Goal: Information Seeking & Learning: Learn about a topic

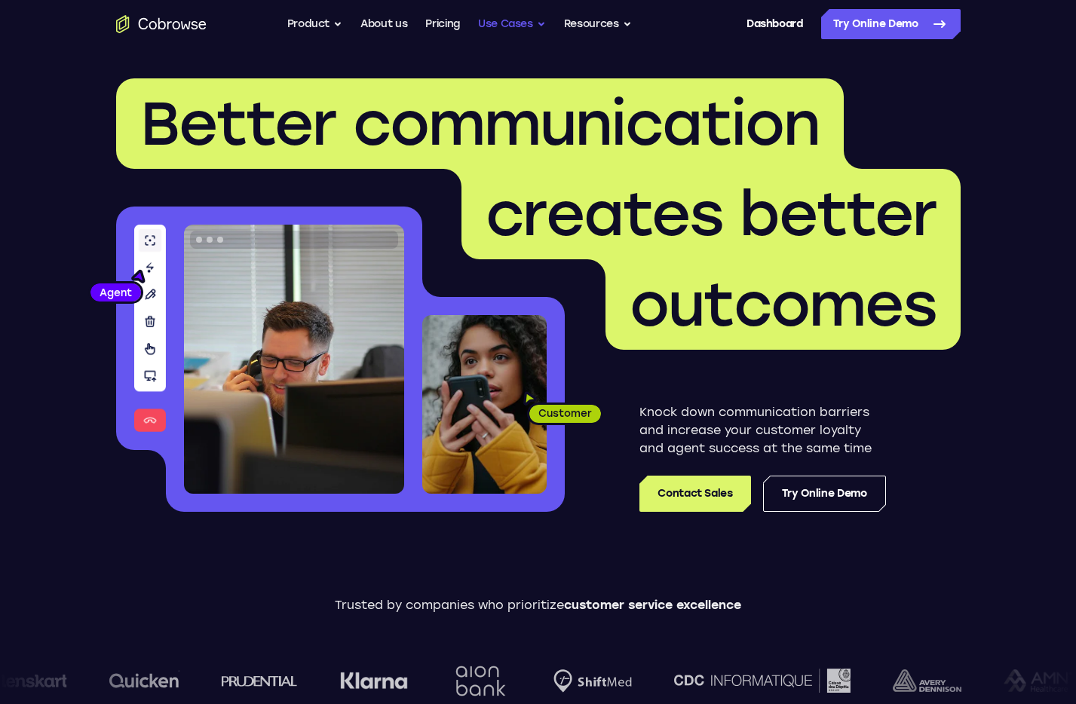
click at [523, 20] on button "Use Cases" at bounding box center [512, 24] width 68 height 30
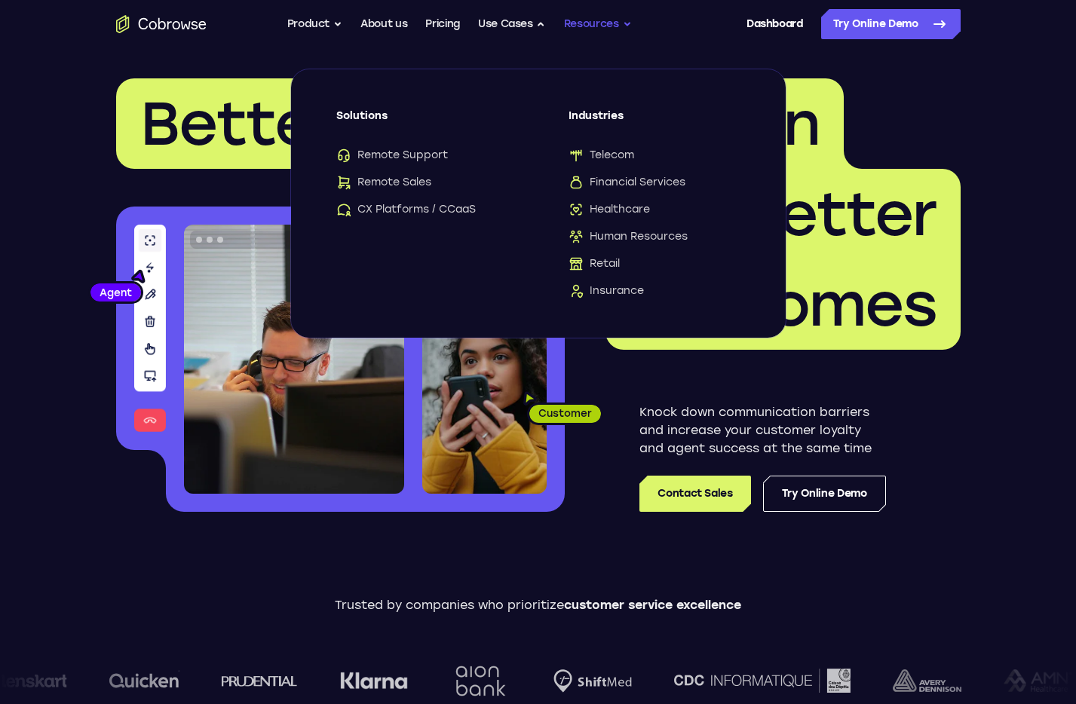
click at [627, 21] on button "Resources" at bounding box center [598, 24] width 68 height 30
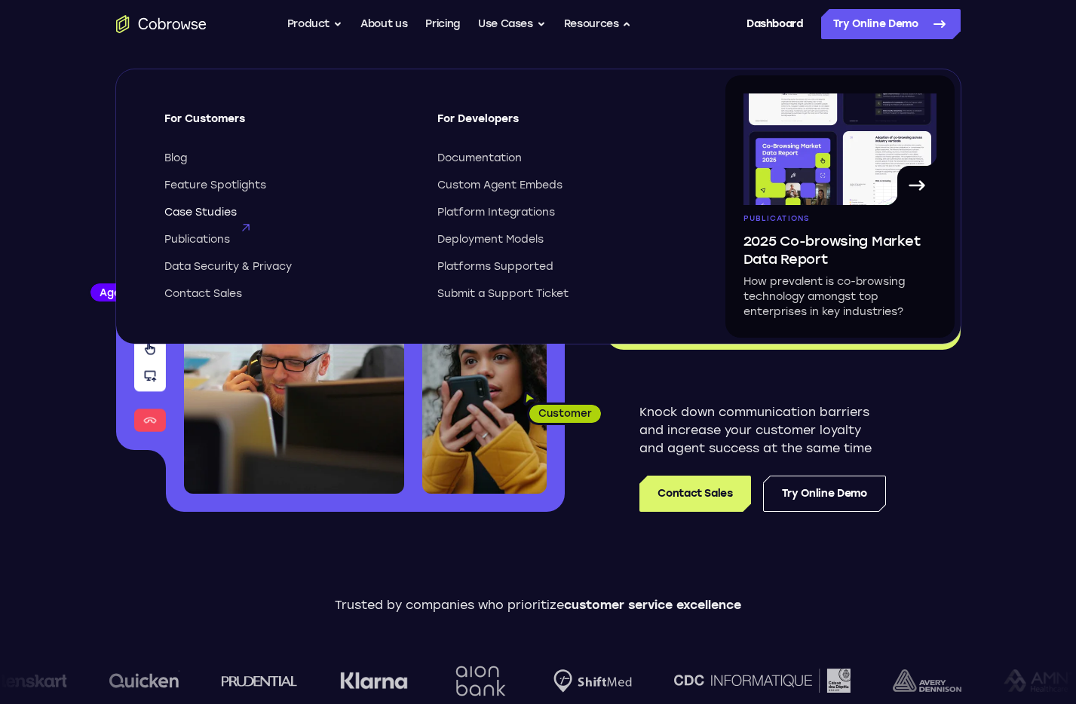
click at [212, 216] on span "Case Studies" at bounding box center [200, 212] width 72 height 15
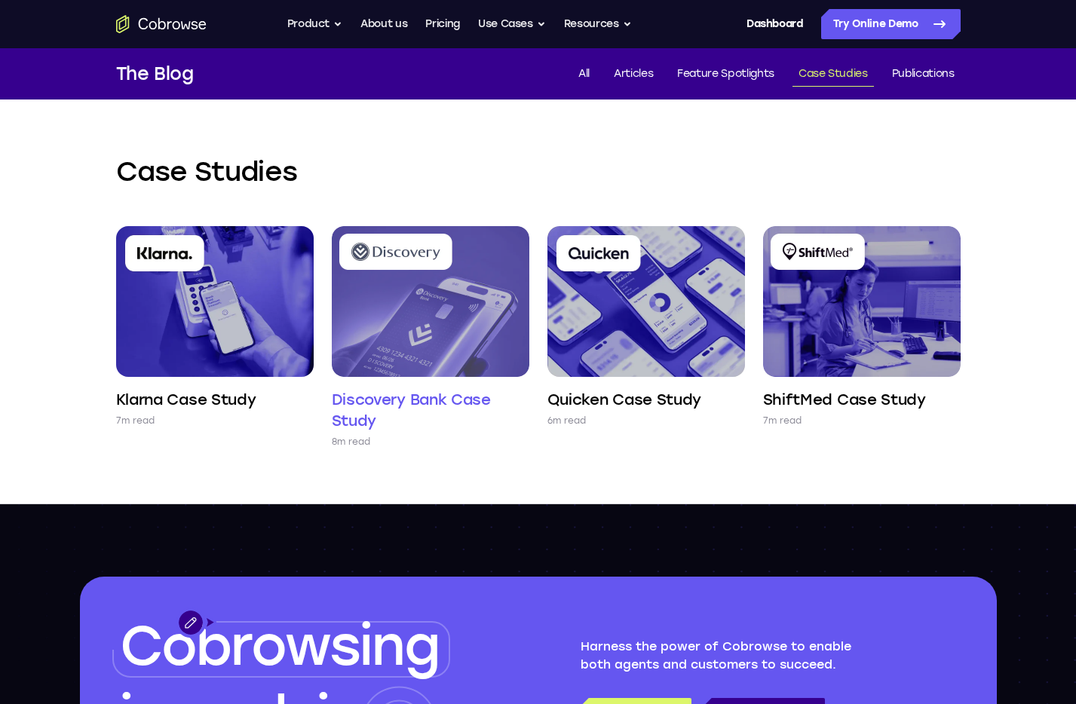
click at [415, 338] on img at bounding box center [431, 301] width 198 height 151
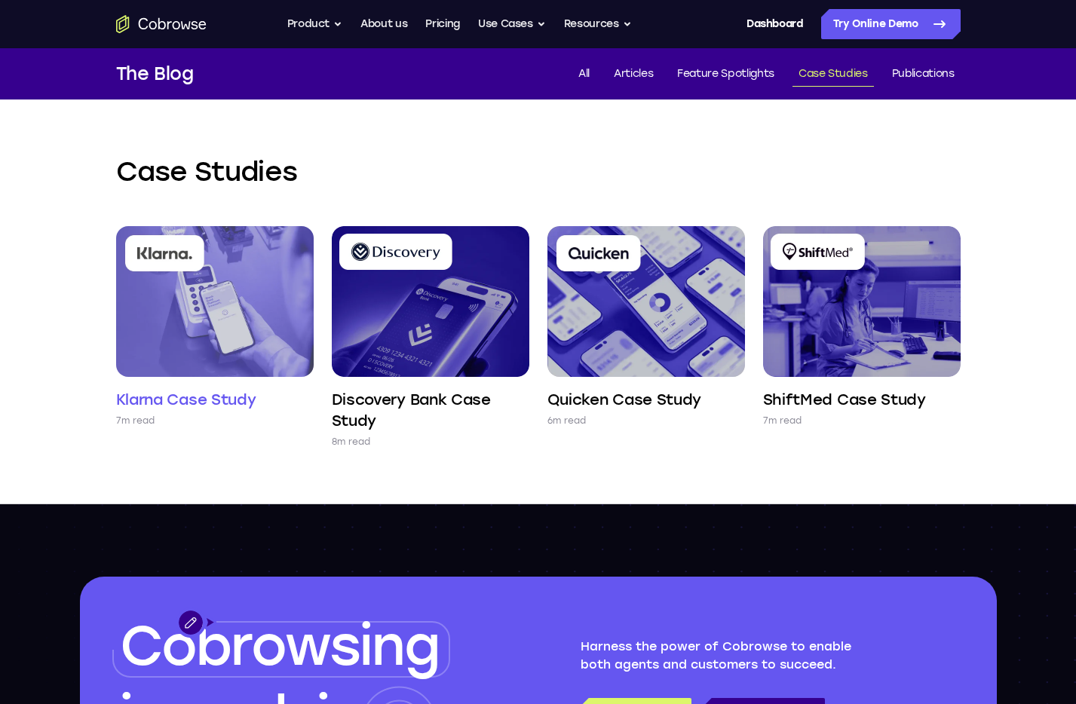
click at [167, 336] on img at bounding box center [215, 301] width 198 height 151
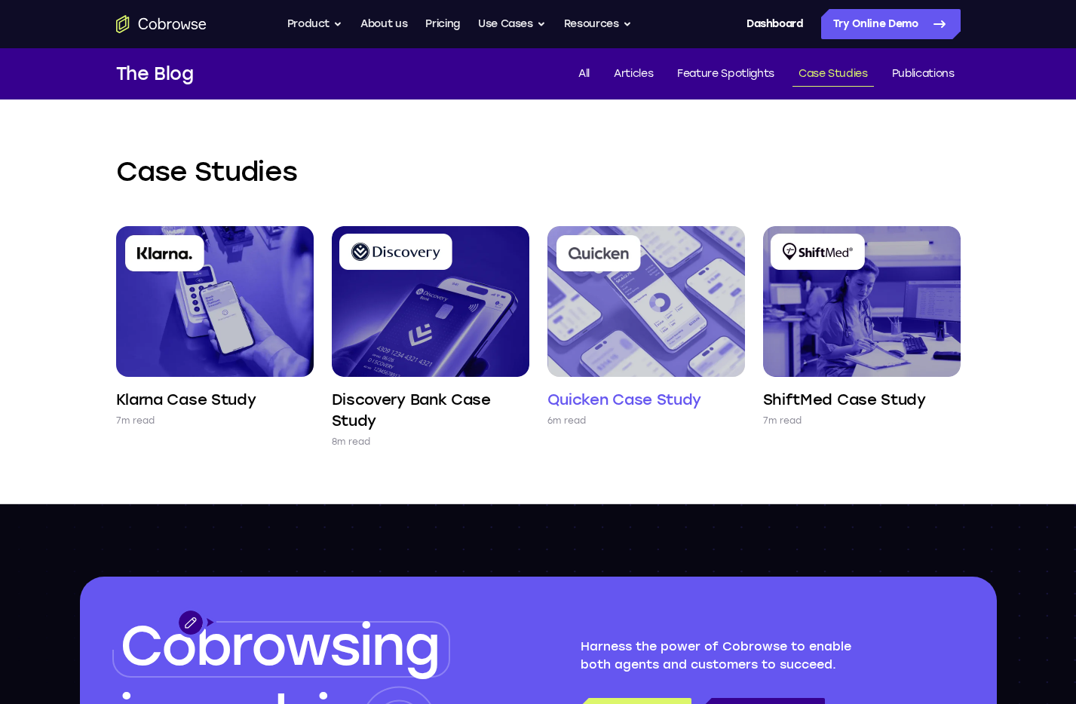
click at [618, 353] on img at bounding box center [646, 301] width 198 height 151
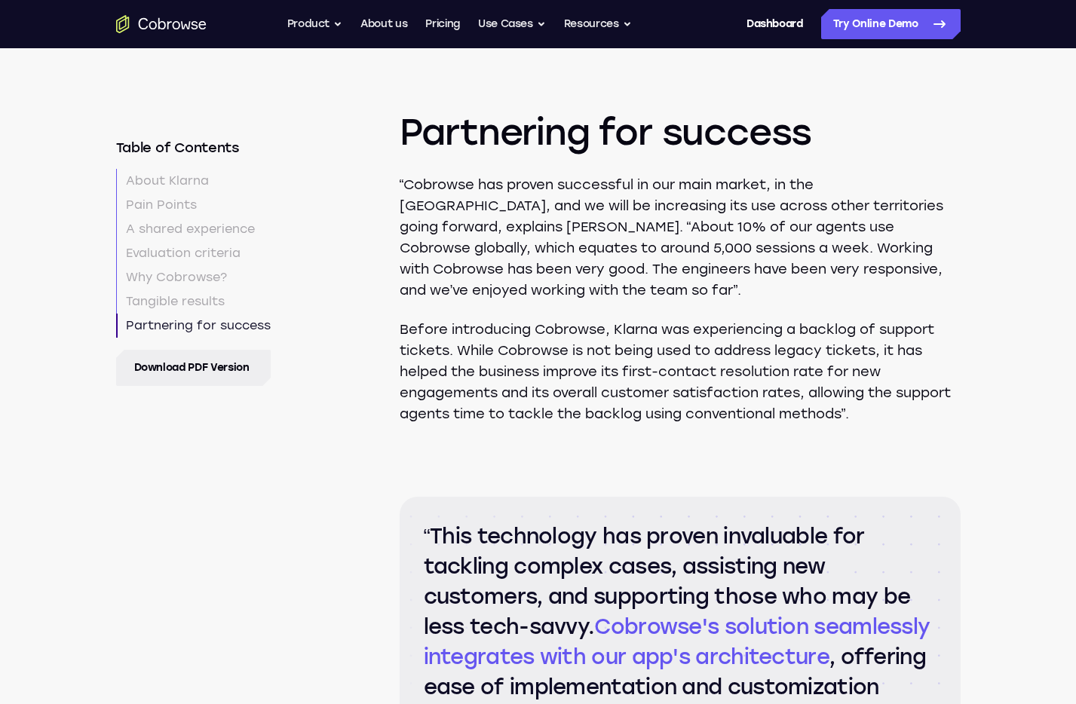
scroll to position [5106, 0]
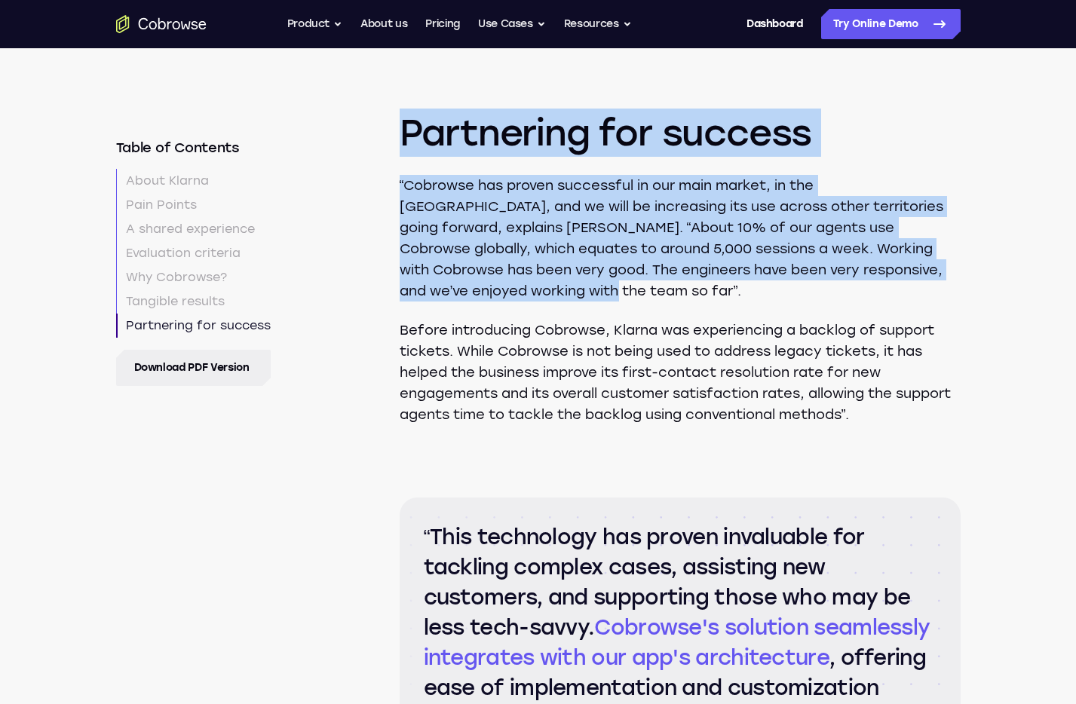
drag, startPoint x: 464, startPoint y: 314, endPoint x: 382, endPoint y: 180, distance: 156.7
copy section "Partnering for success “Cobrowse has proven successful in our main market, in t…"
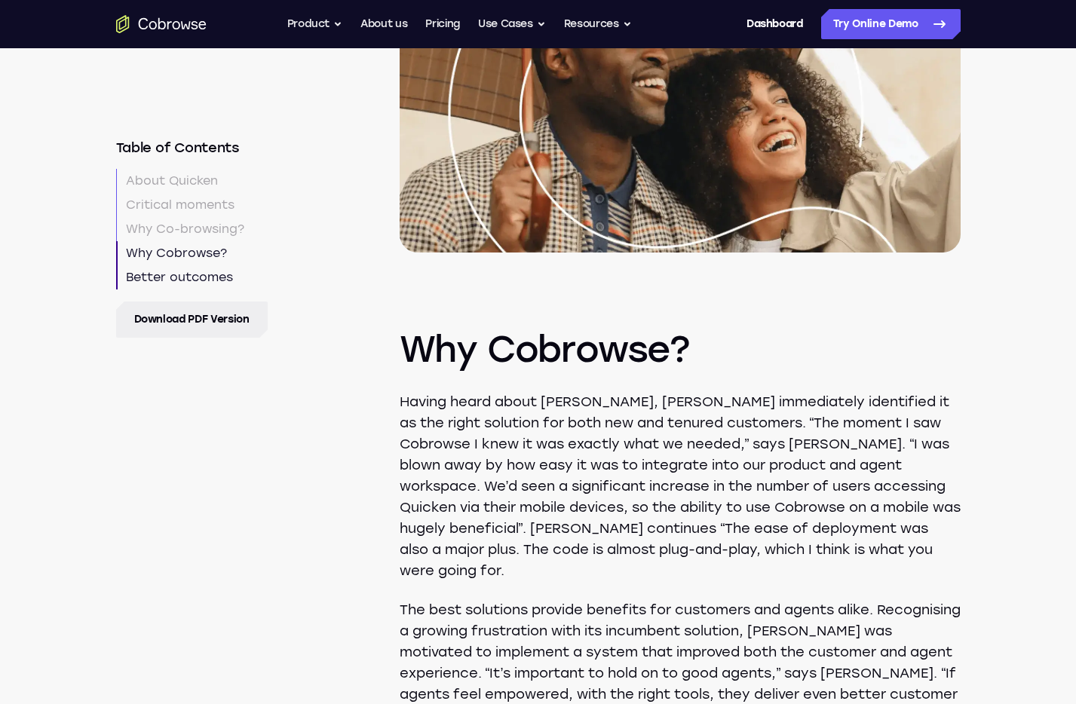
scroll to position [2515, 0]
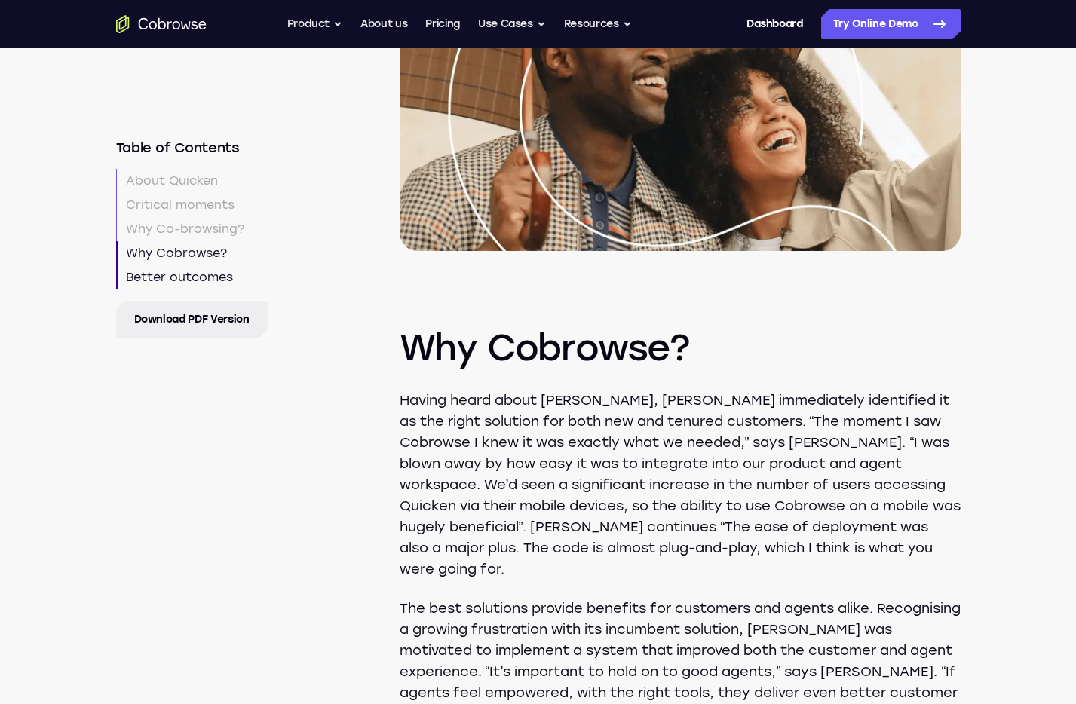
click at [684, 443] on p "Having heard about [PERSON_NAME], [PERSON_NAME] immediately identified it as th…" at bounding box center [680, 485] width 561 height 190
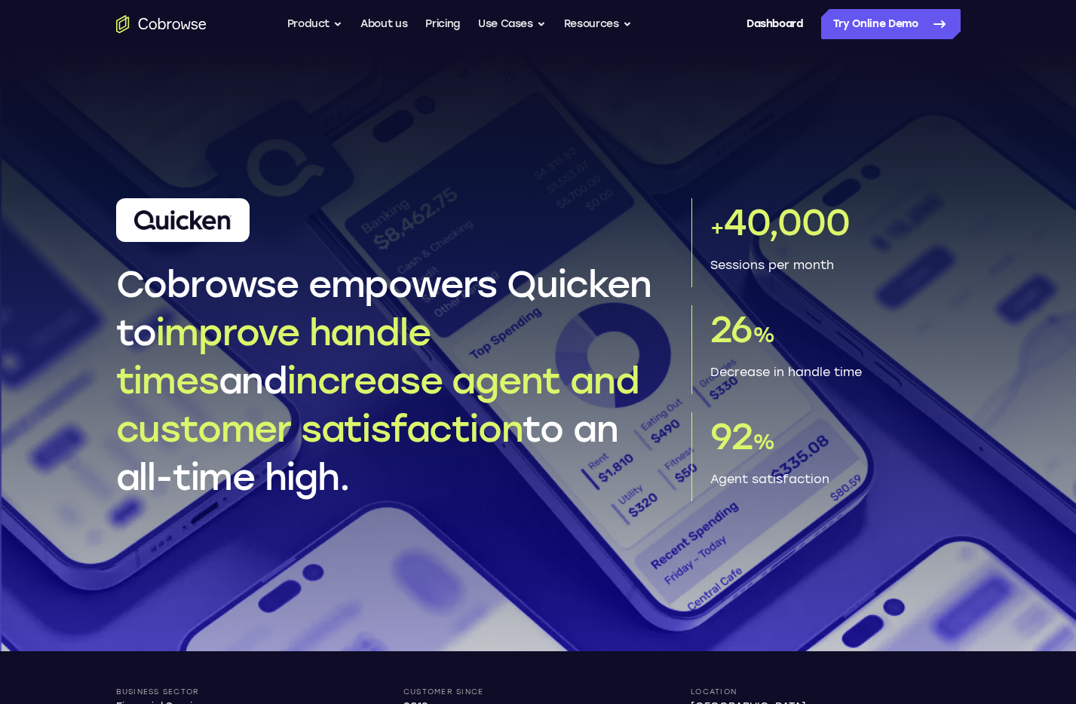
scroll to position [0, 0]
